Goal: Navigation & Orientation: Find specific page/section

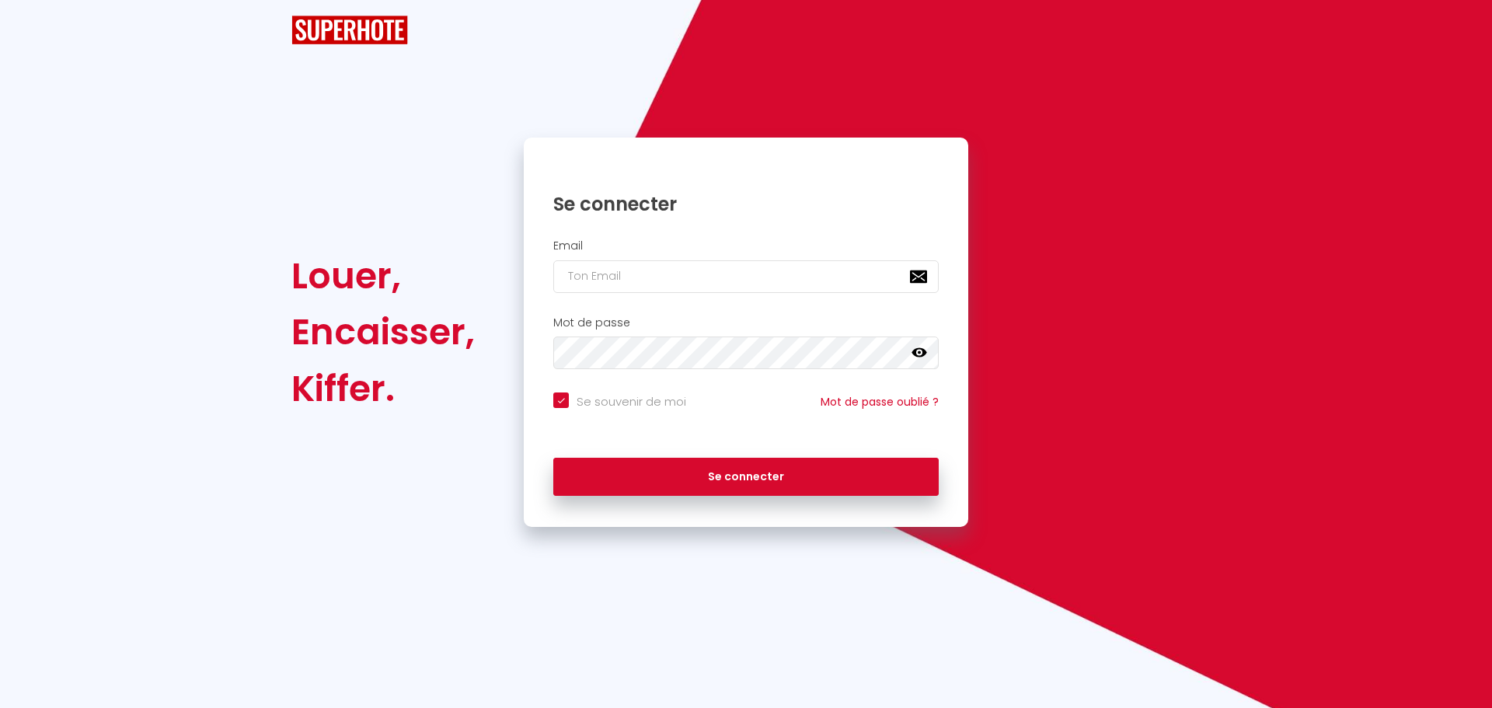
checkbox input "true"
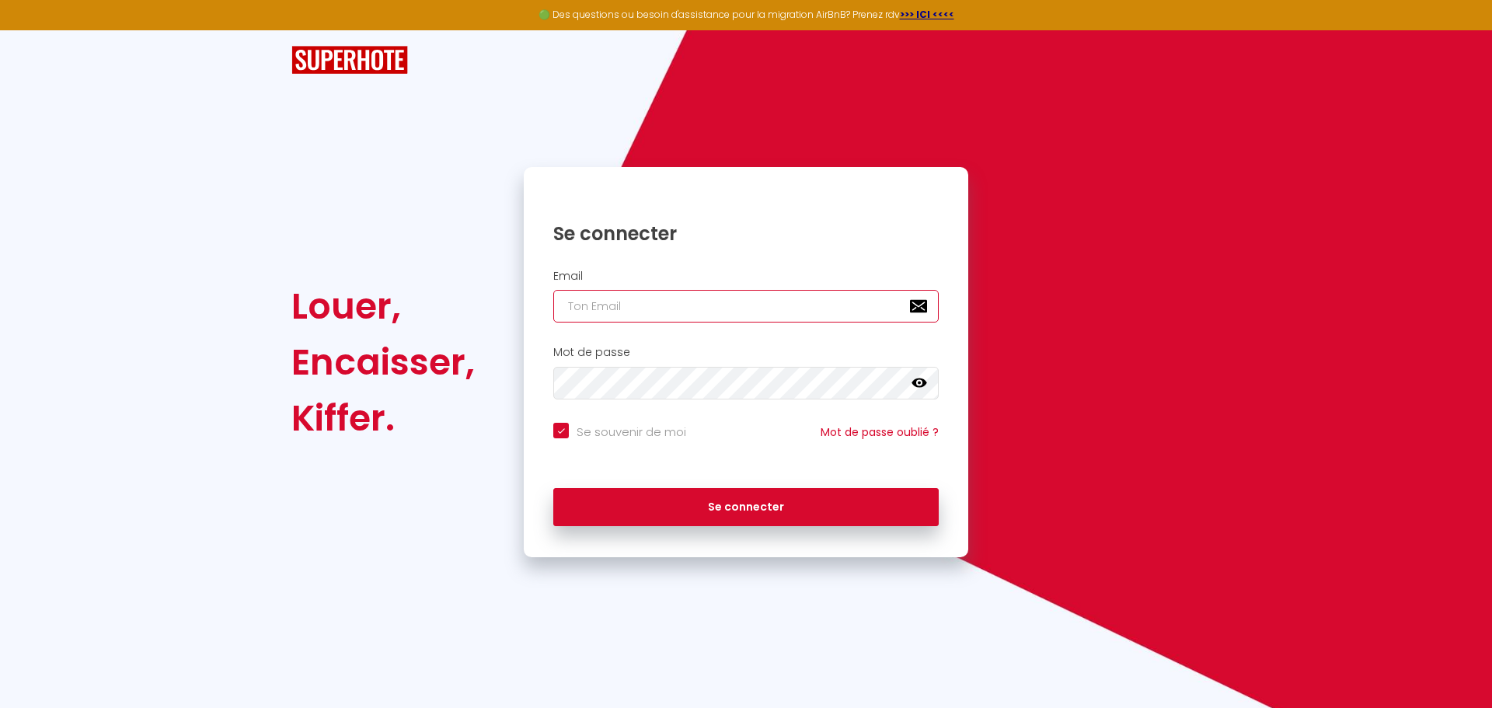
click at [616, 315] on input "email" at bounding box center [745, 306] width 385 height 33
paste input "[PERSON_NAME][EMAIL_ADDRESS][PERSON_NAME][DOMAIN_NAME]"
type input "[PERSON_NAME][EMAIL_ADDRESS][PERSON_NAME][DOMAIN_NAME]"
checkbox input "true"
type input "[PERSON_NAME][EMAIL_ADDRESS][PERSON_NAME][DOMAIN_NAME]"
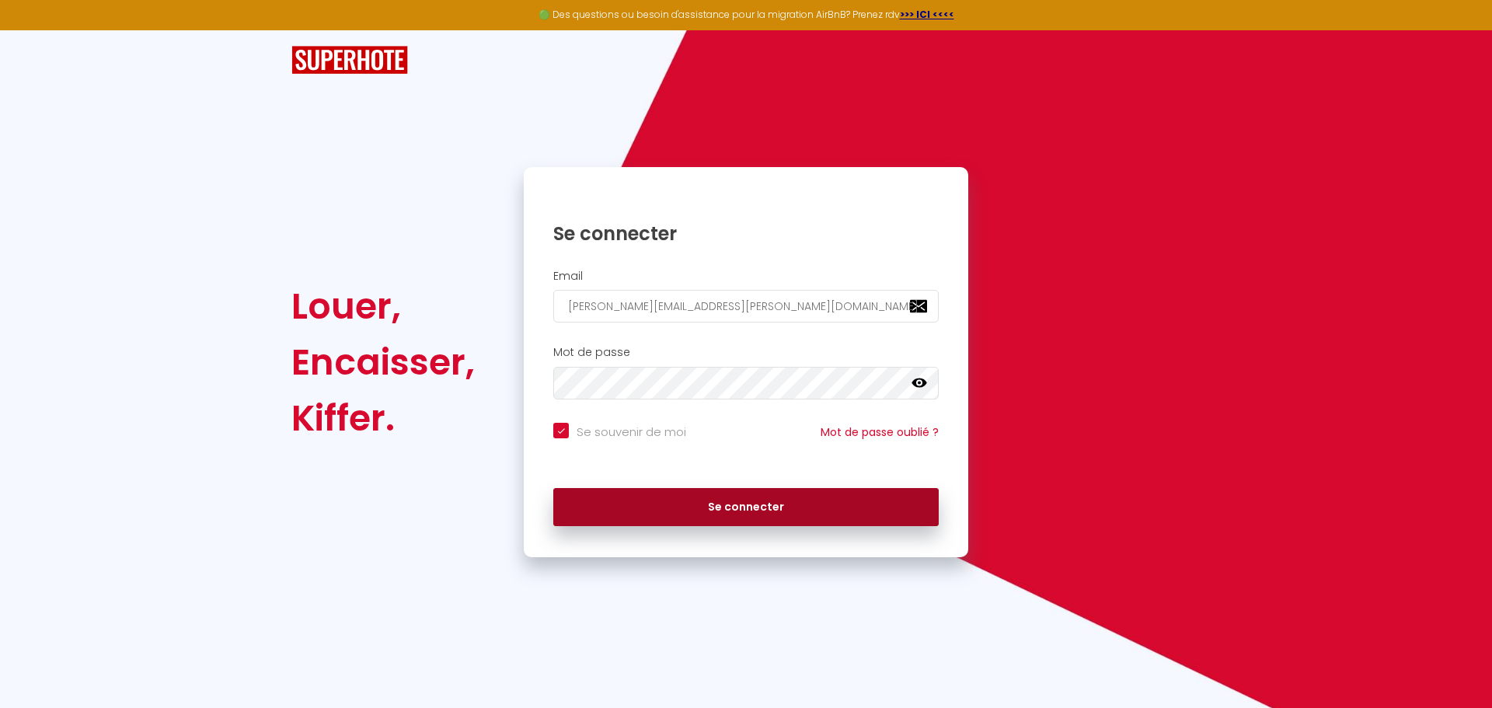
click at [750, 506] on button "Se connecter" at bounding box center [745, 507] width 385 height 39
checkbox input "true"
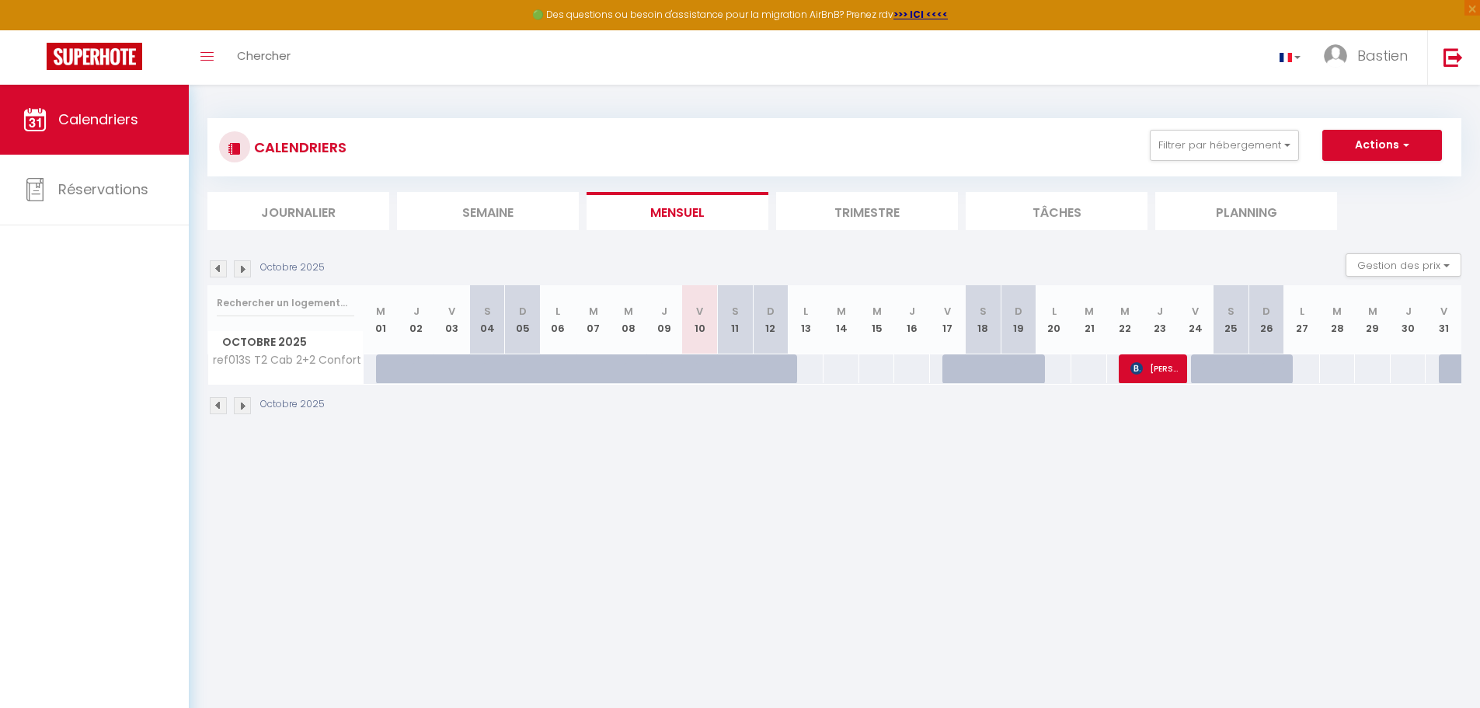
click at [838, 212] on li "Trimestre" at bounding box center [867, 211] width 182 height 38
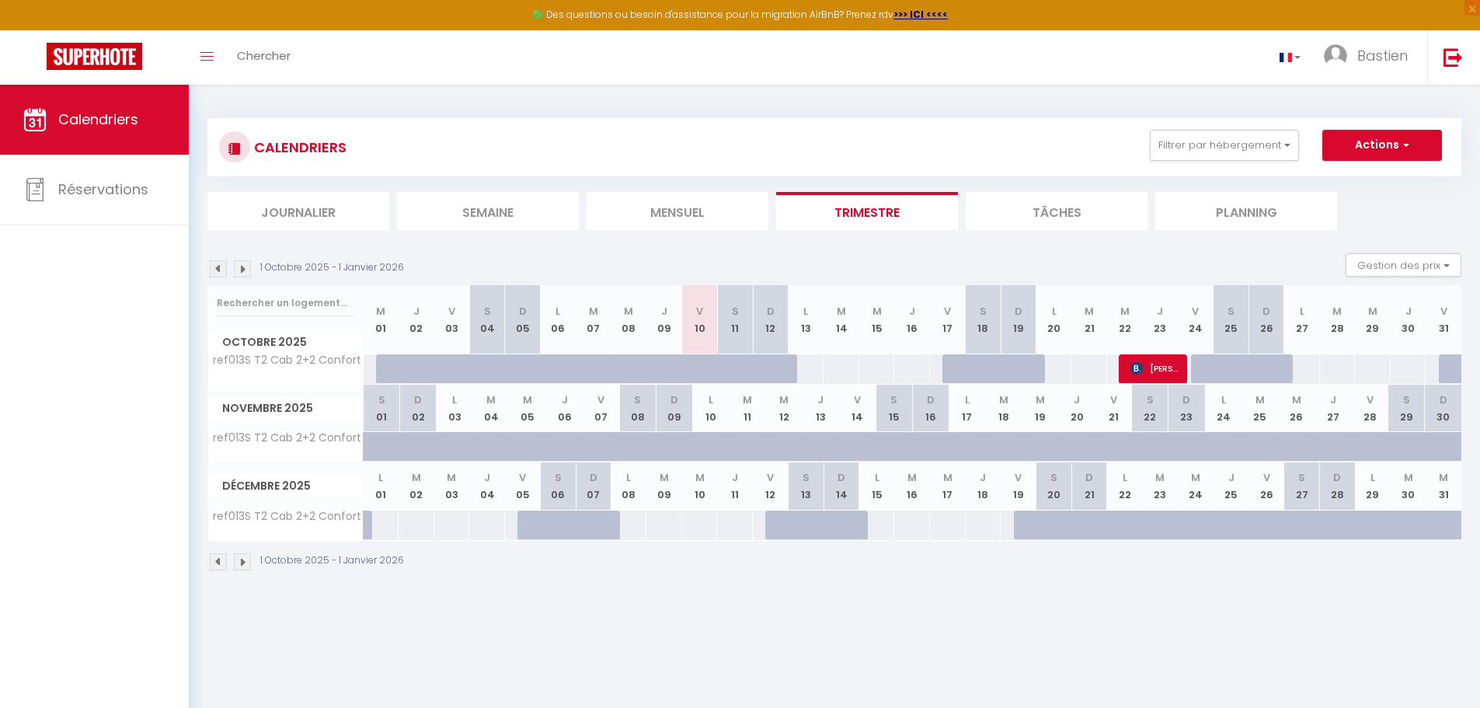
click at [244, 268] on img at bounding box center [242, 268] width 17 height 17
